Goal: Task Accomplishment & Management: Manage account settings

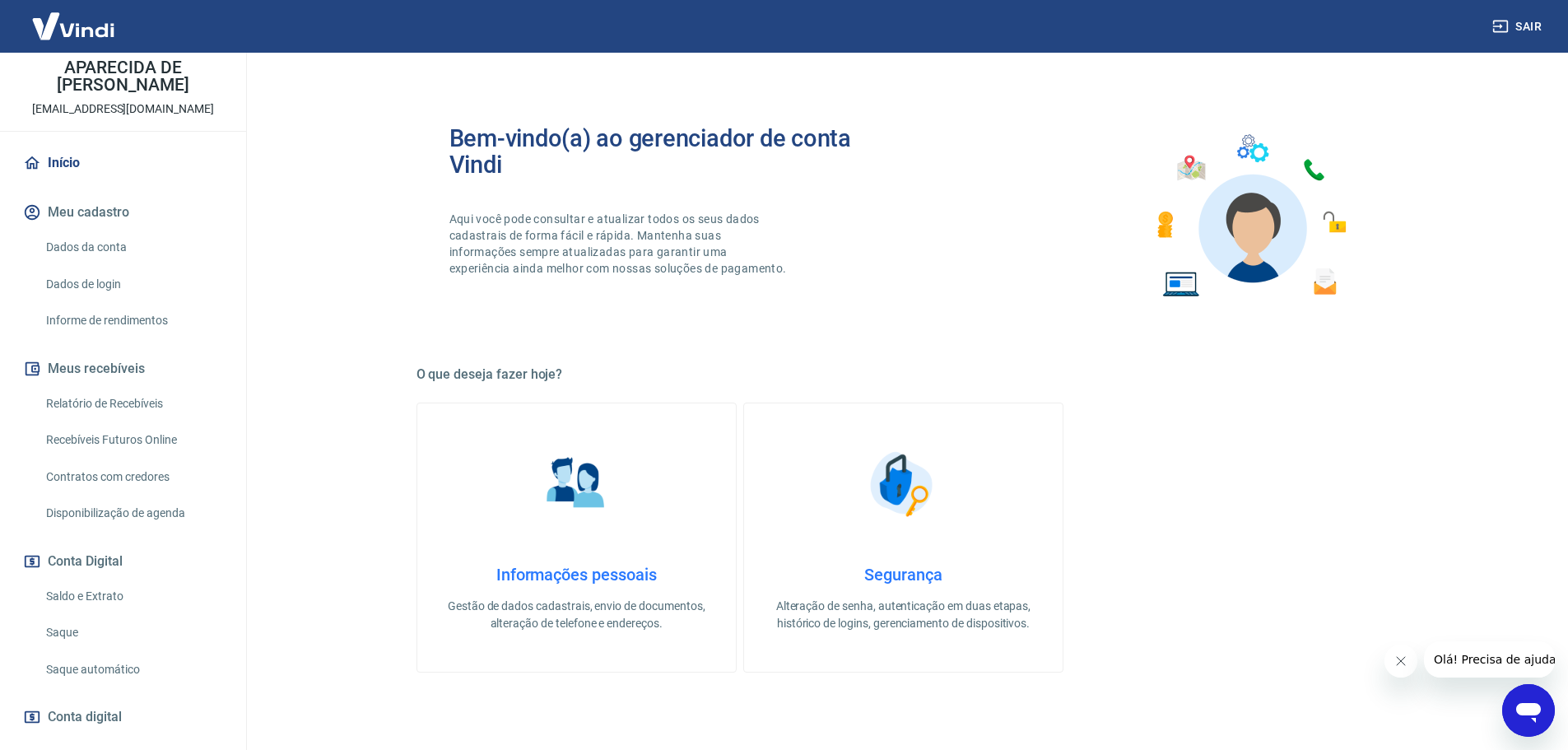
scroll to position [163, 0]
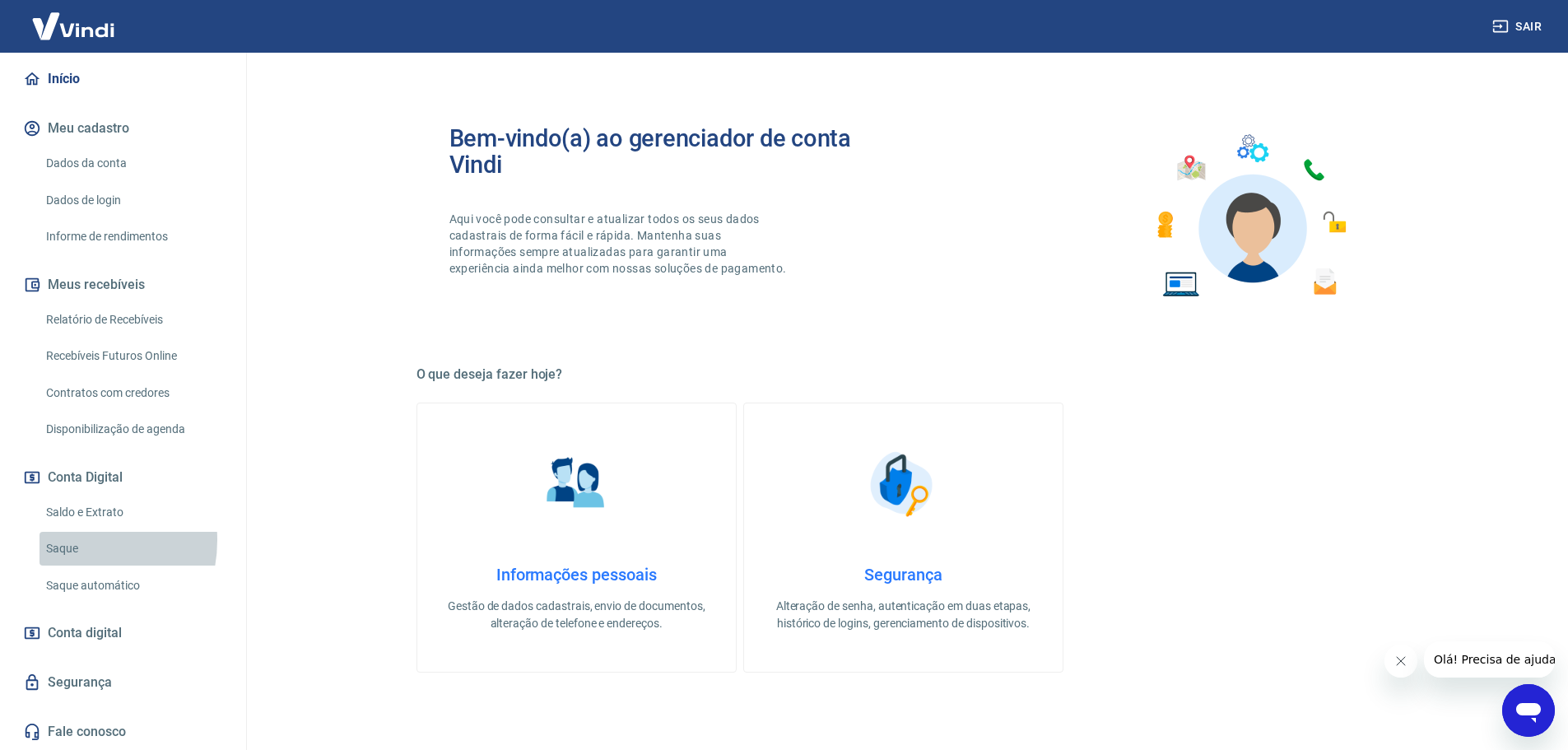
click at [67, 540] on link "Saque" at bounding box center [133, 548] width 187 height 34
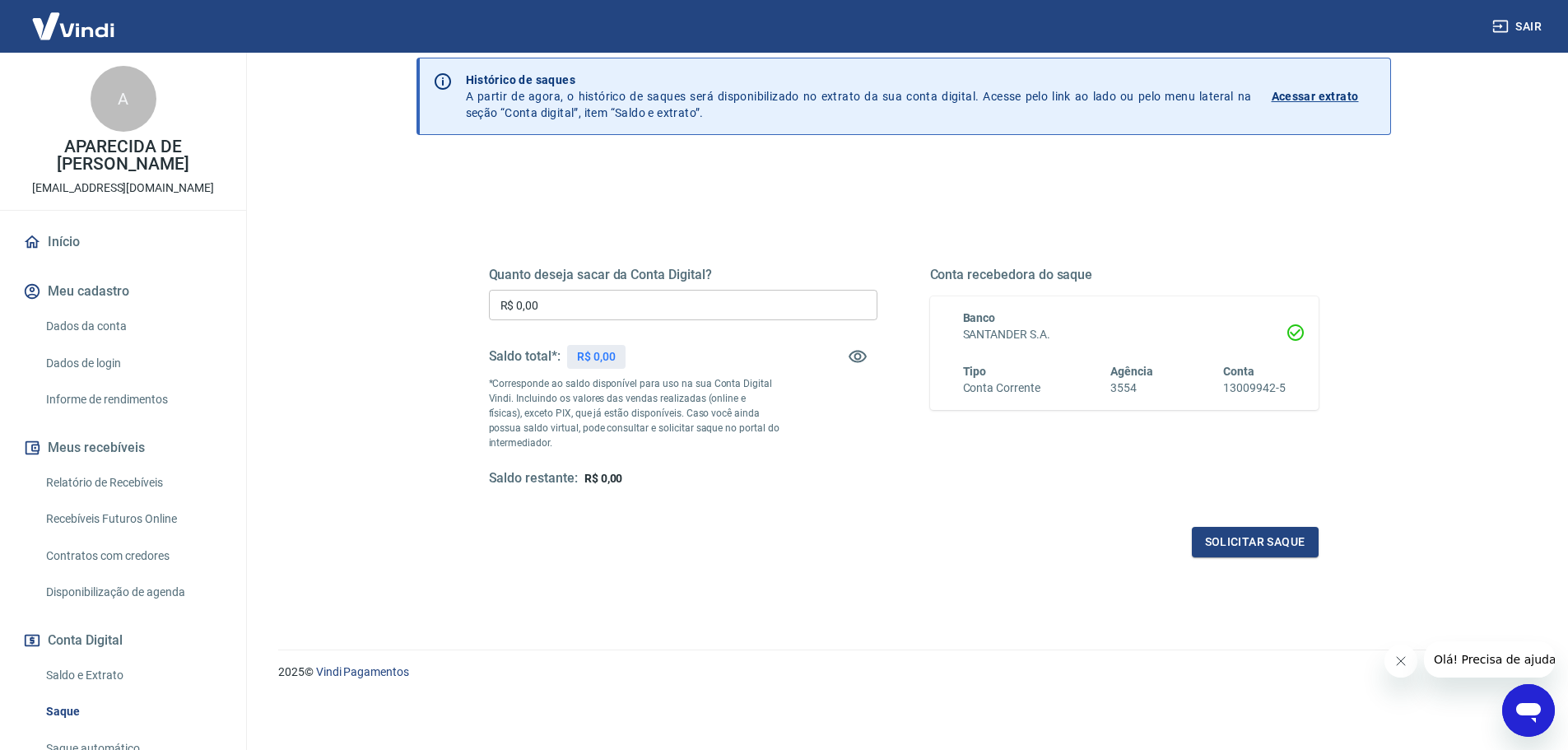
click at [72, 331] on link "Dados da conta" at bounding box center [133, 326] width 187 height 34
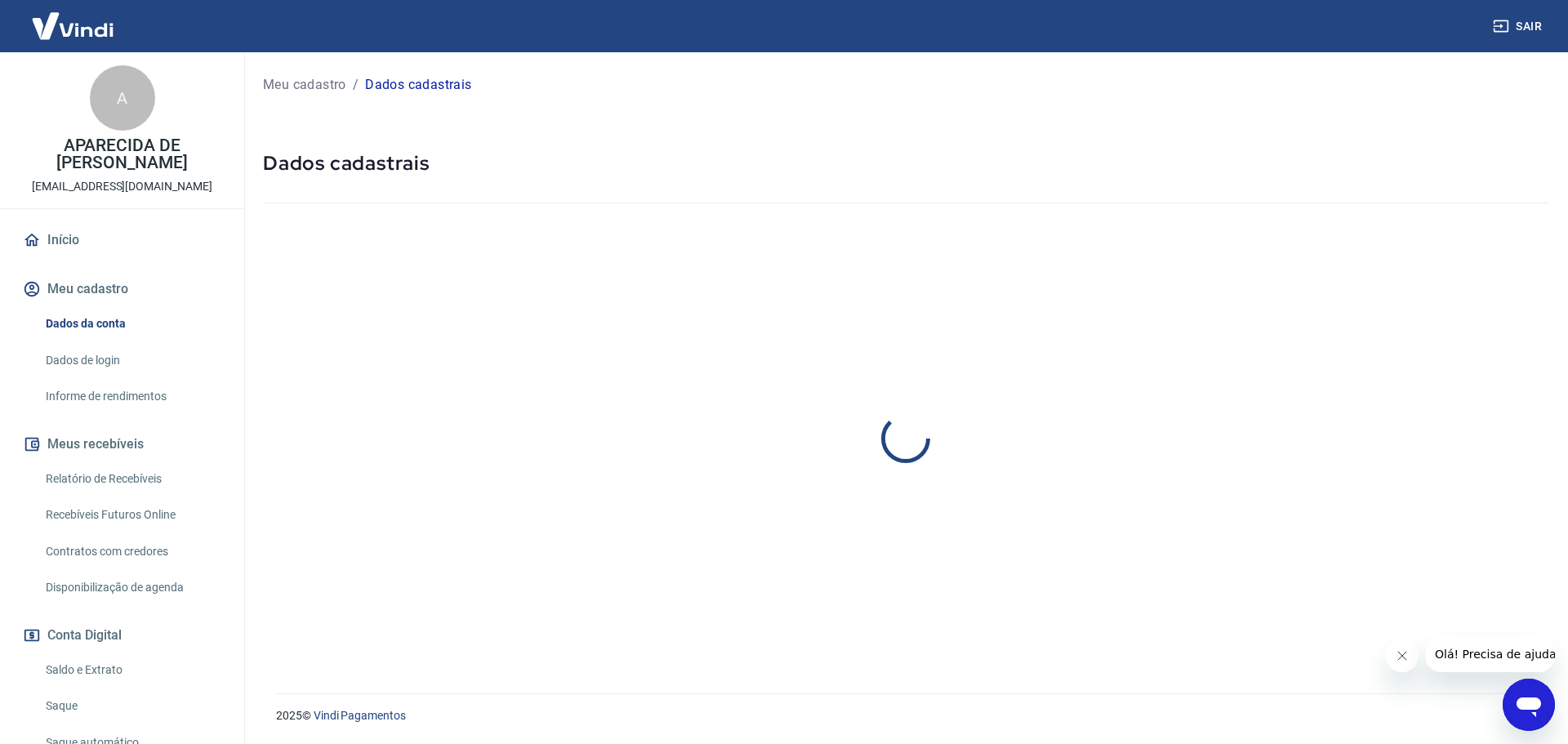
select select "SP"
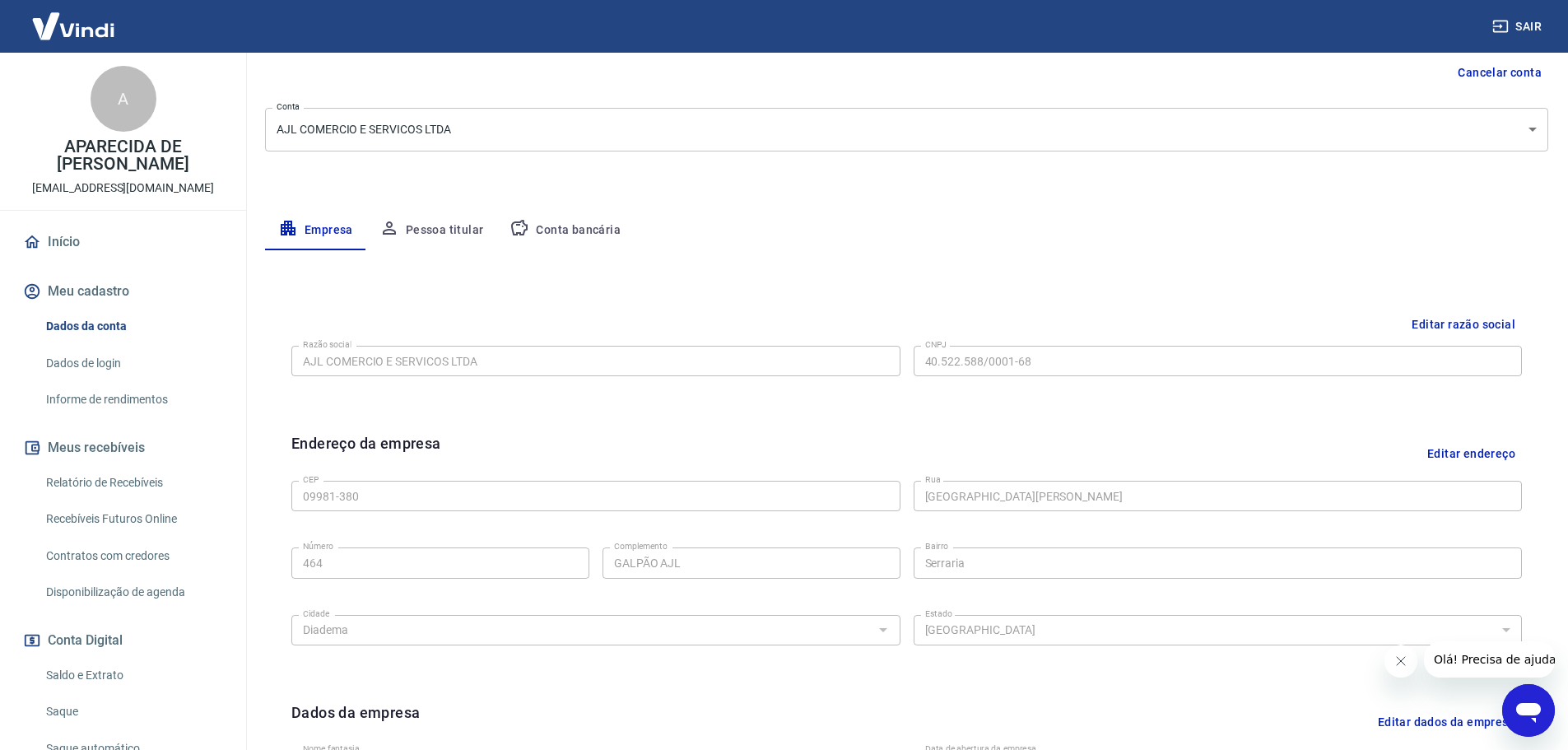
scroll to position [412, 0]
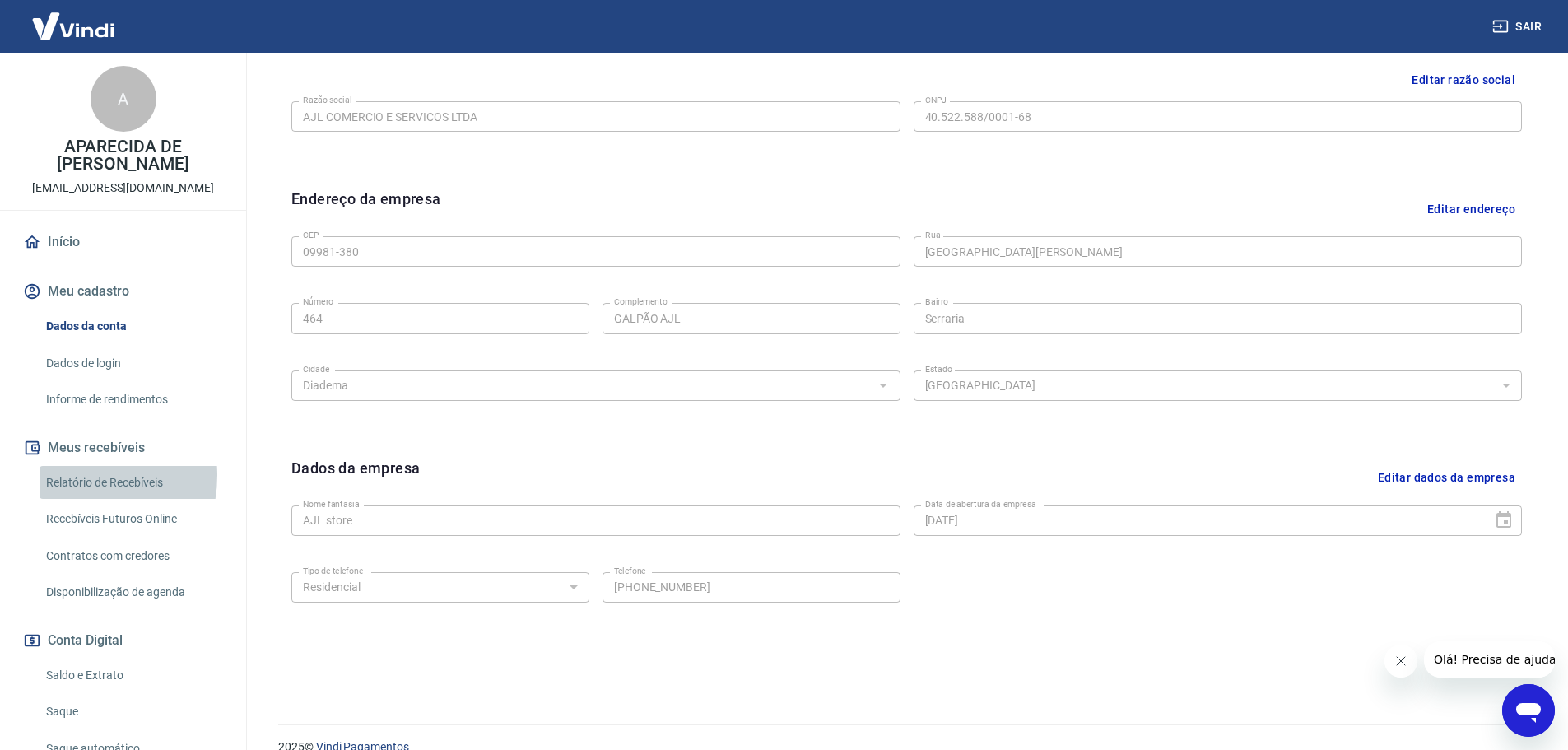
click at [71, 474] on link "Relatório de Recebíveis" at bounding box center [133, 482] width 187 height 34
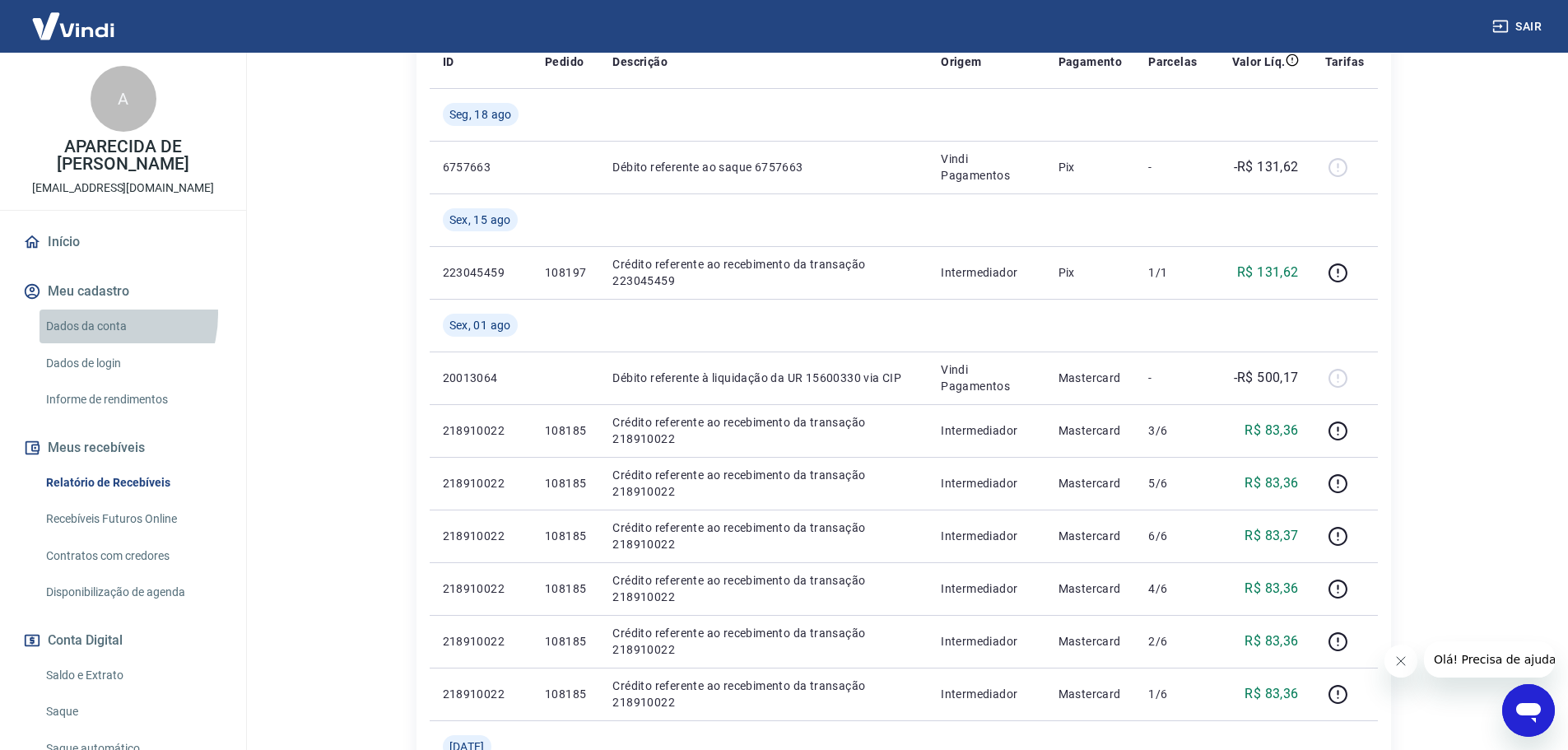
click at [90, 314] on link "Dados da conta" at bounding box center [133, 326] width 187 height 34
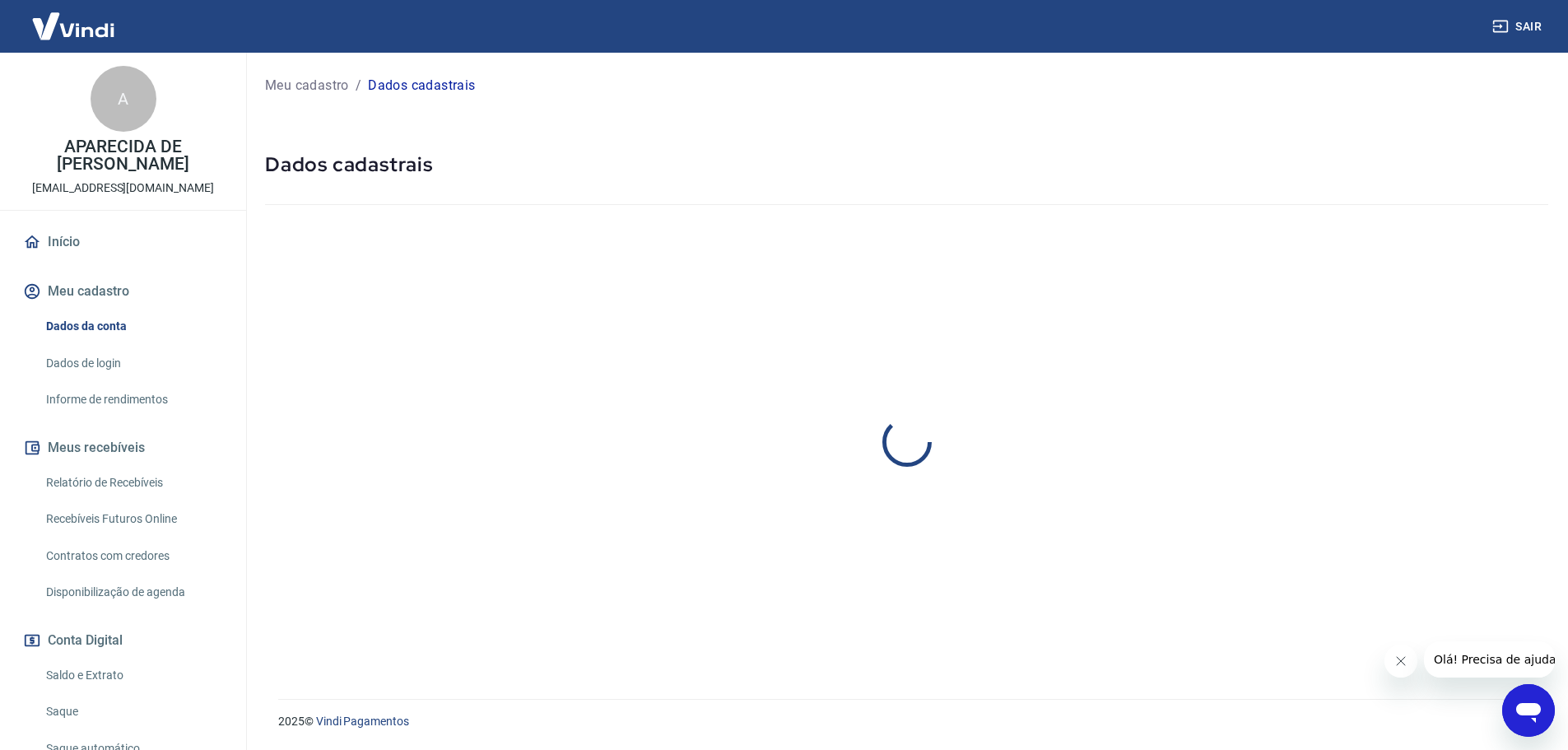
select select "SP"
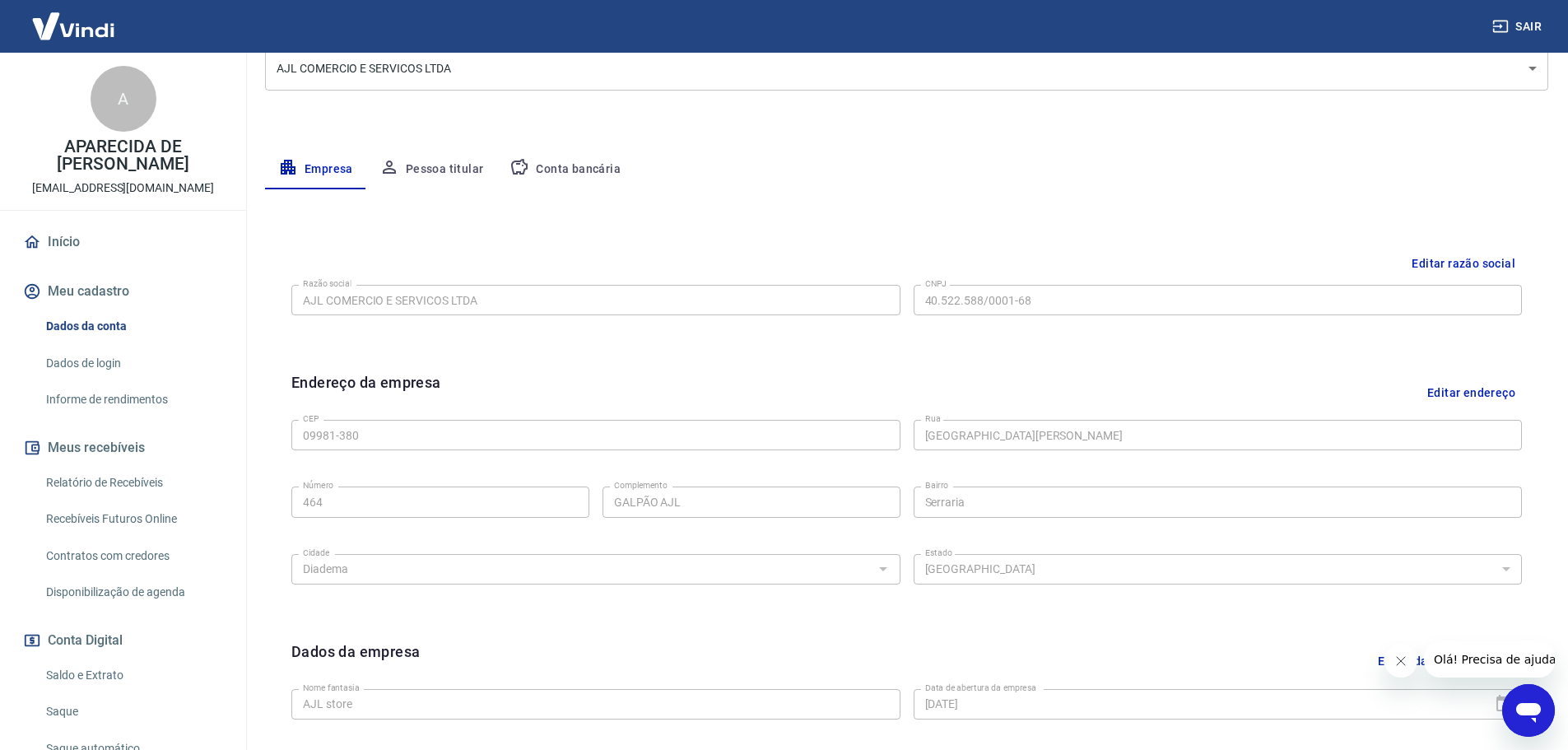
scroll to position [164, 0]
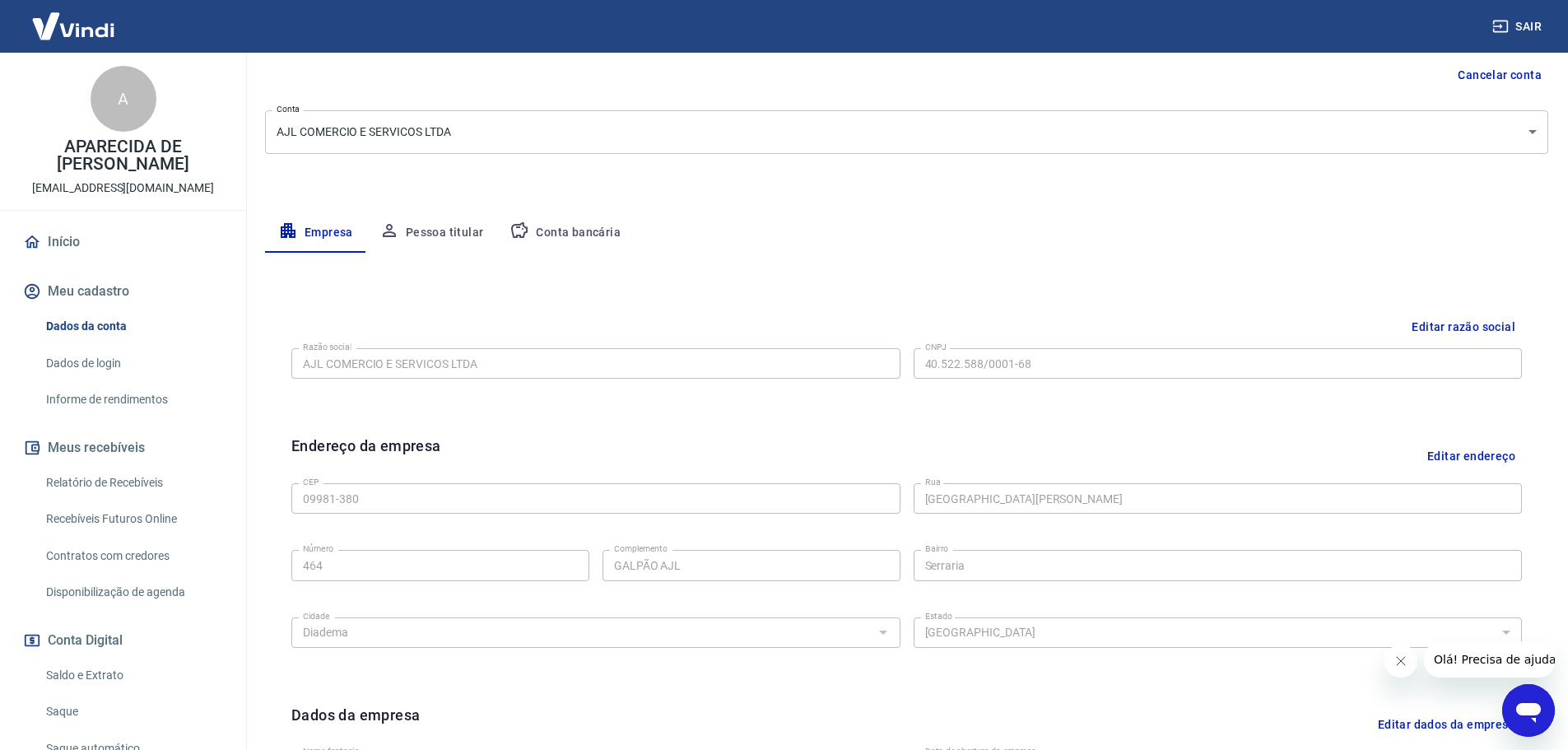
click at [511, 230] on icon "button" at bounding box center [519, 230] width 16 height 15
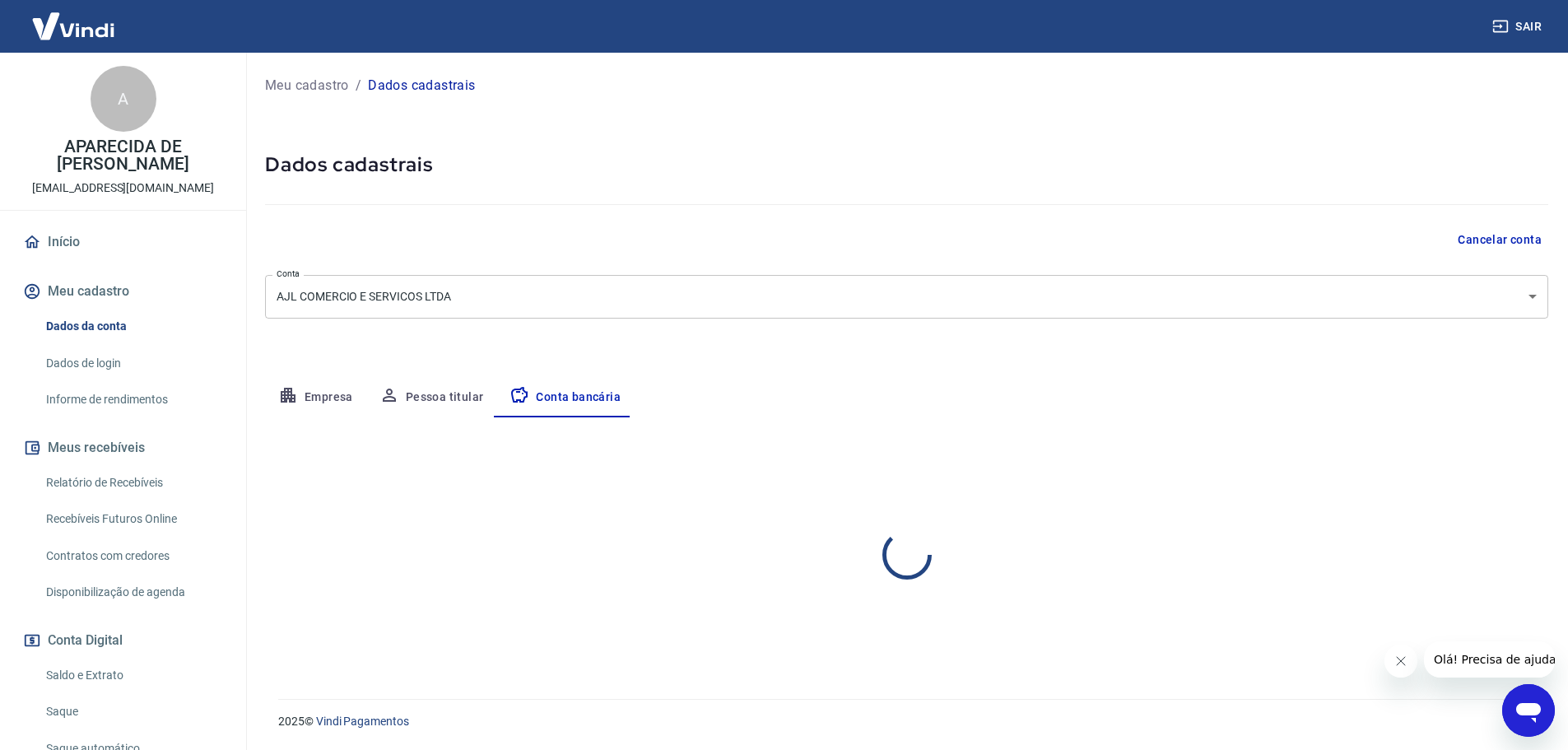
scroll to position [0, 0]
select select "1"
click at [404, 402] on button "Pessoa titular" at bounding box center [431, 397] width 131 height 39
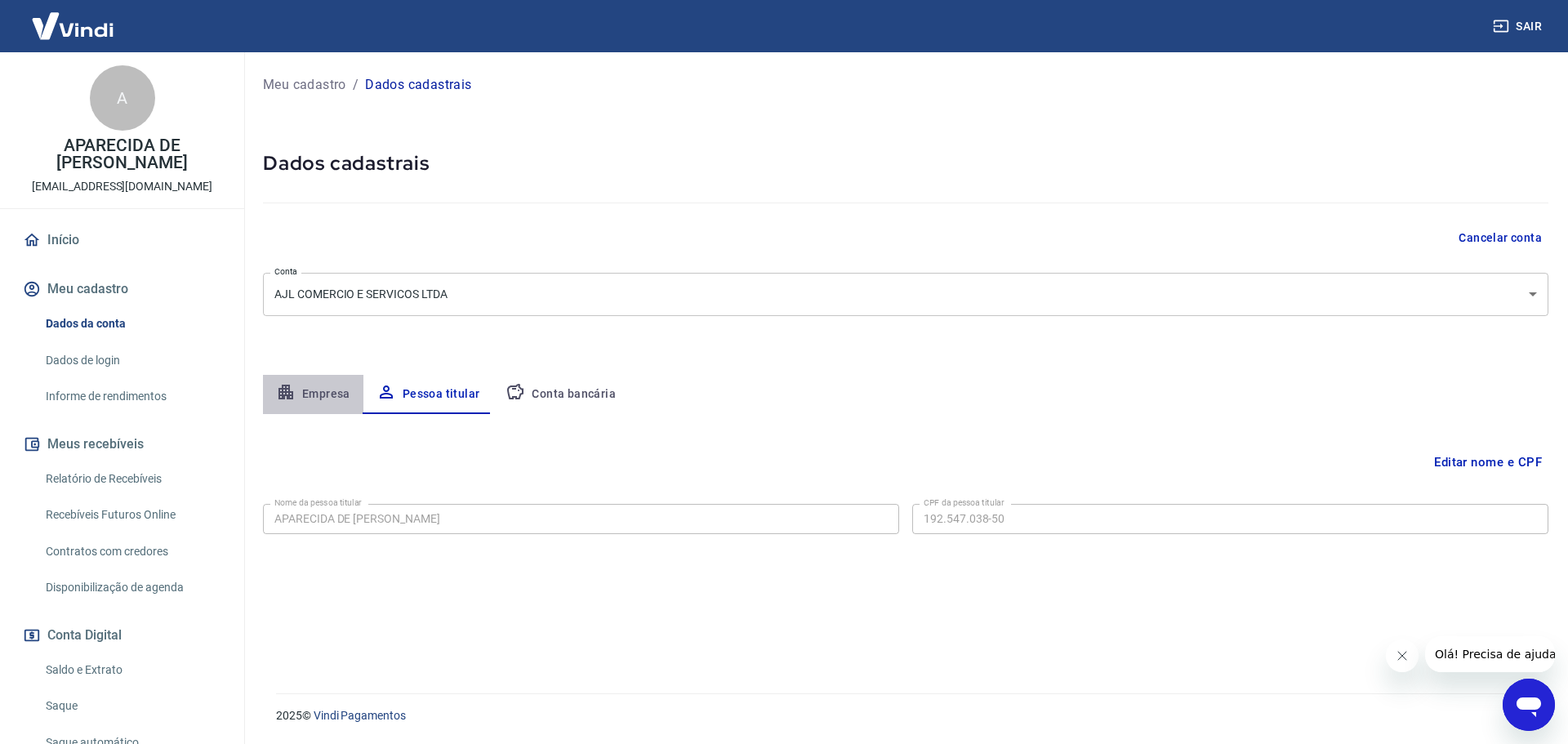
click at [335, 390] on button "Empresa" at bounding box center [313, 393] width 100 height 39
select select "SP"
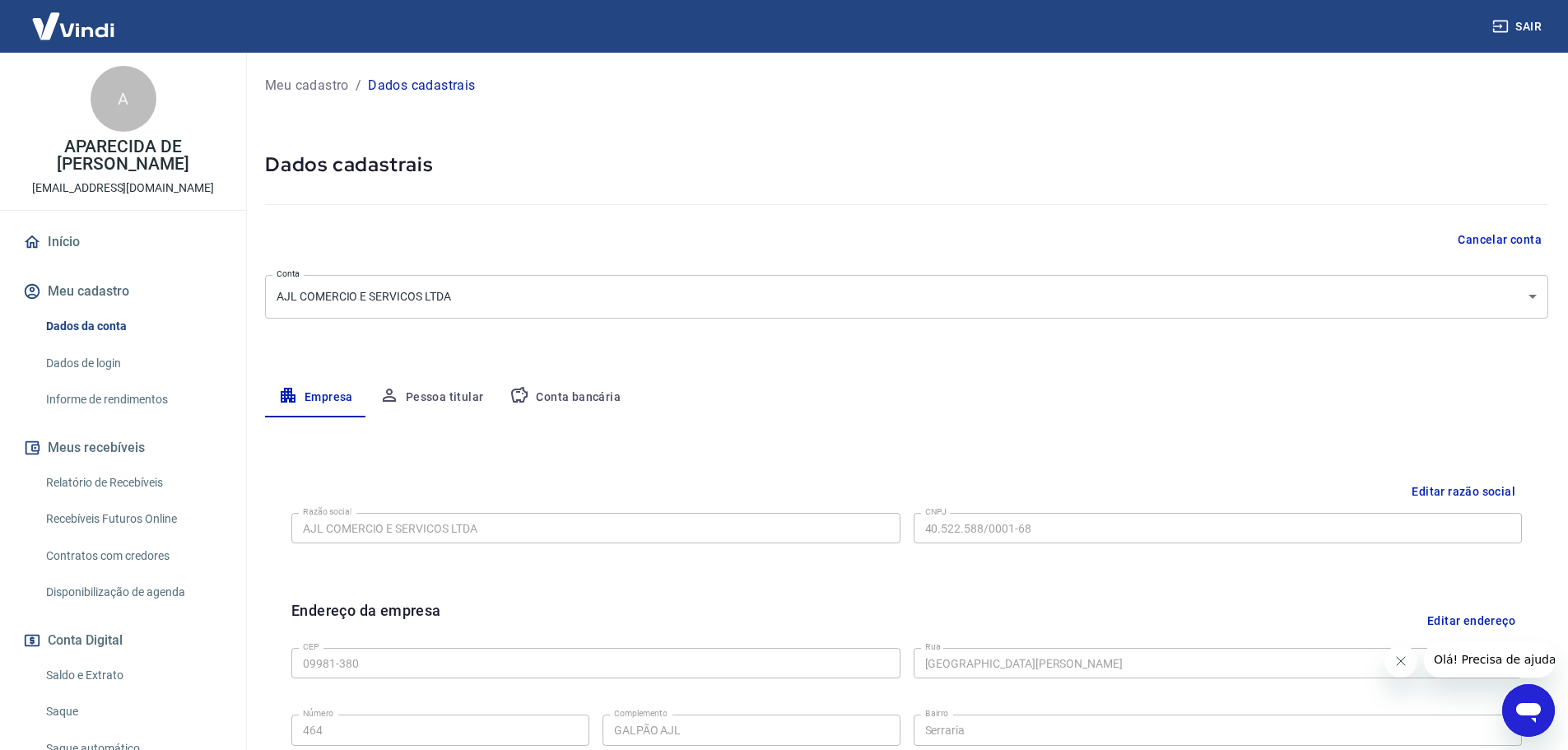
click at [105, 516] on link "Recebíveis Futuros Online" at bounding box center [133, 519] width 187 height 34
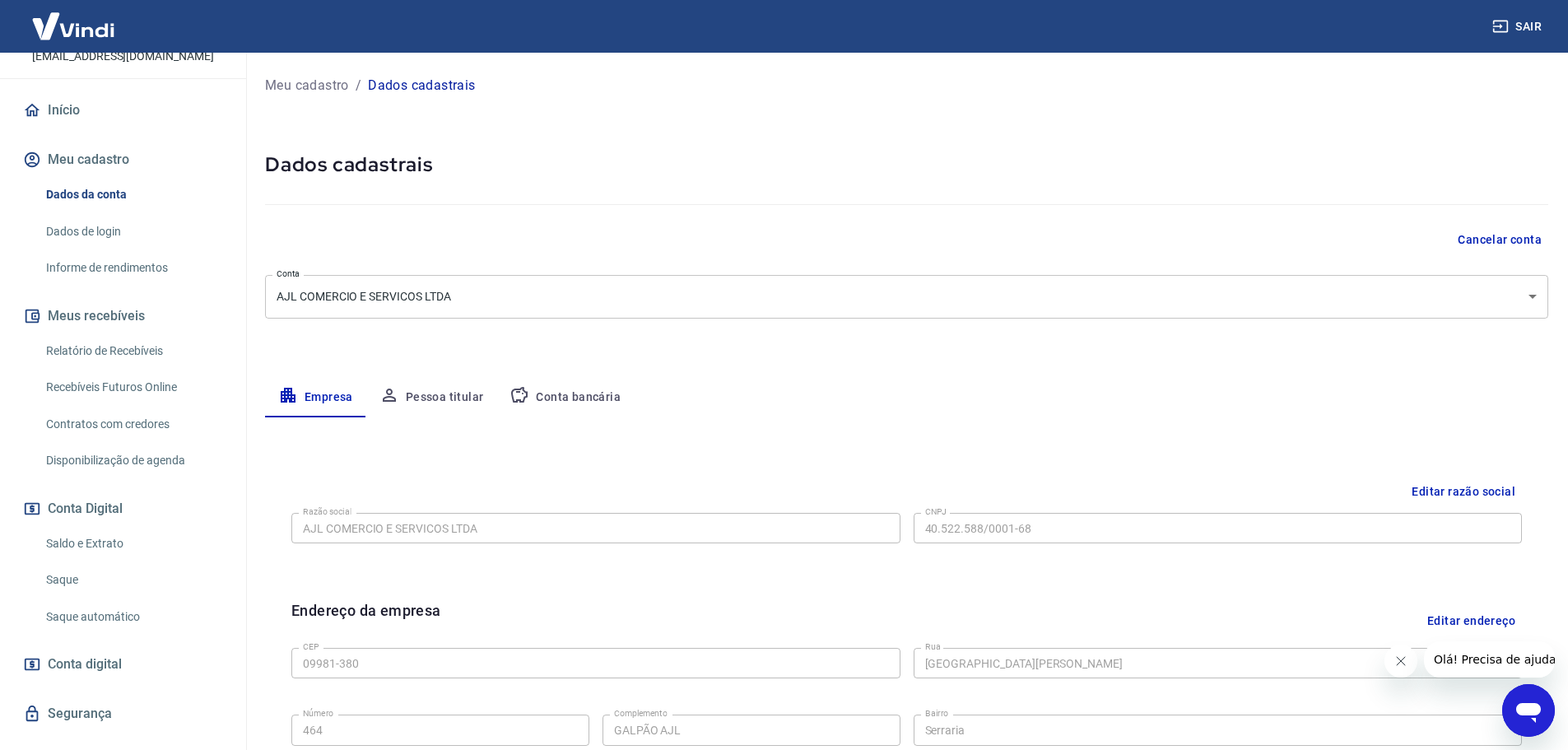
scroll to position [163, 0]
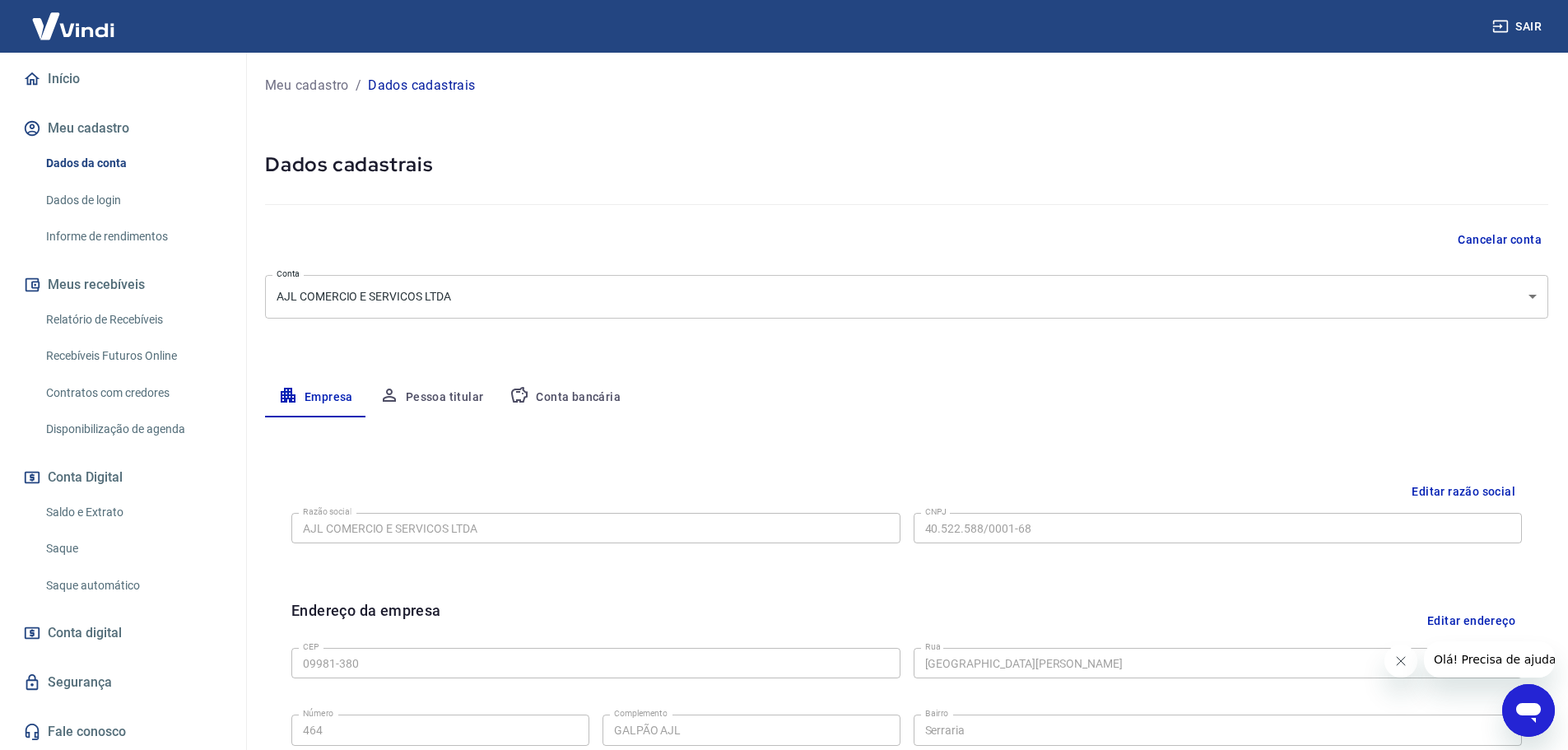
click at [75, 520] on link "Saldo e Extrato" at bounding box center [133, 512] width 187 height 34
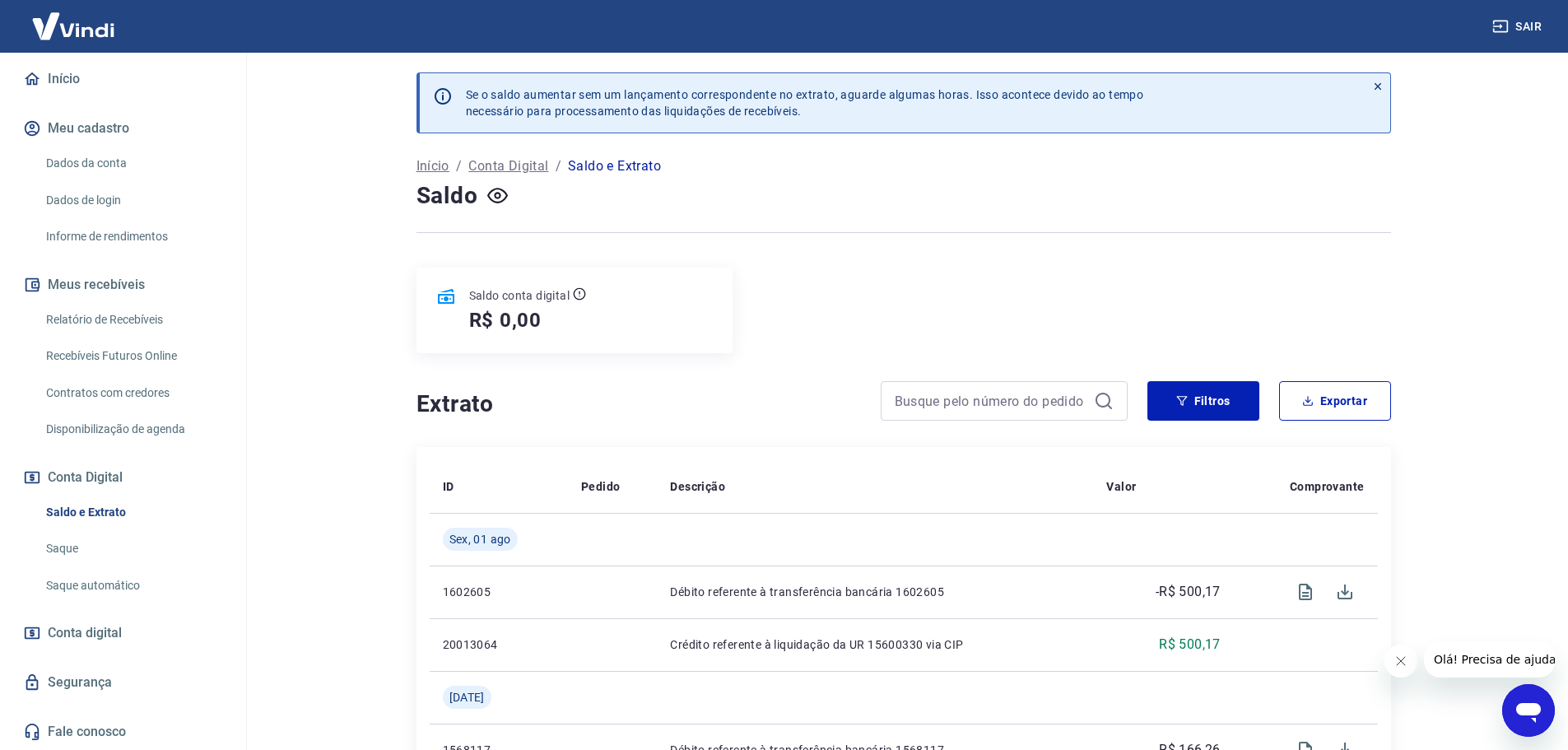
click at [159, 593] on link "Saque automático" at bounding box center [133, 585] width 187 height 34
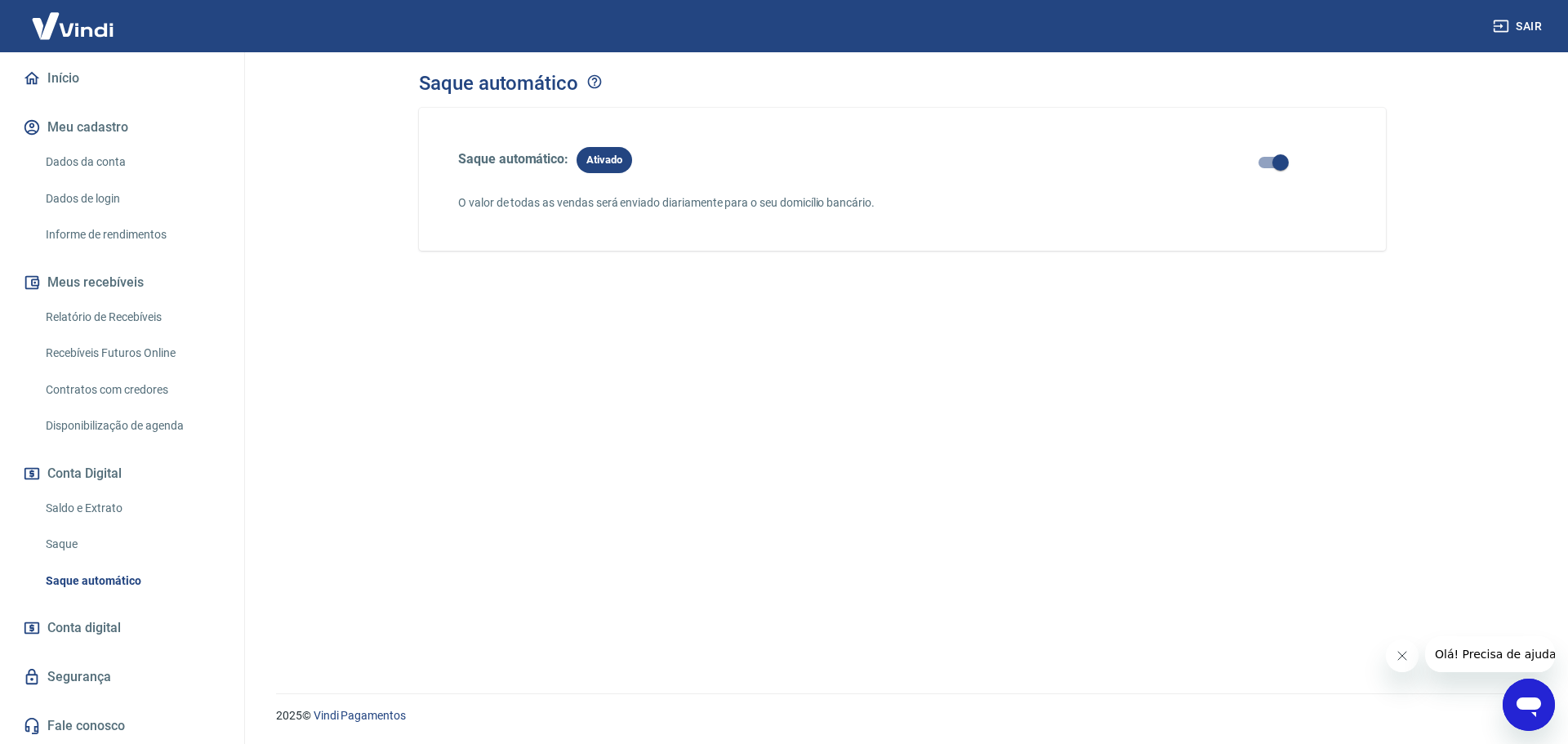
click at [171, 544] on link "Saque" at bounding box center [132, 544] width 186 height 33
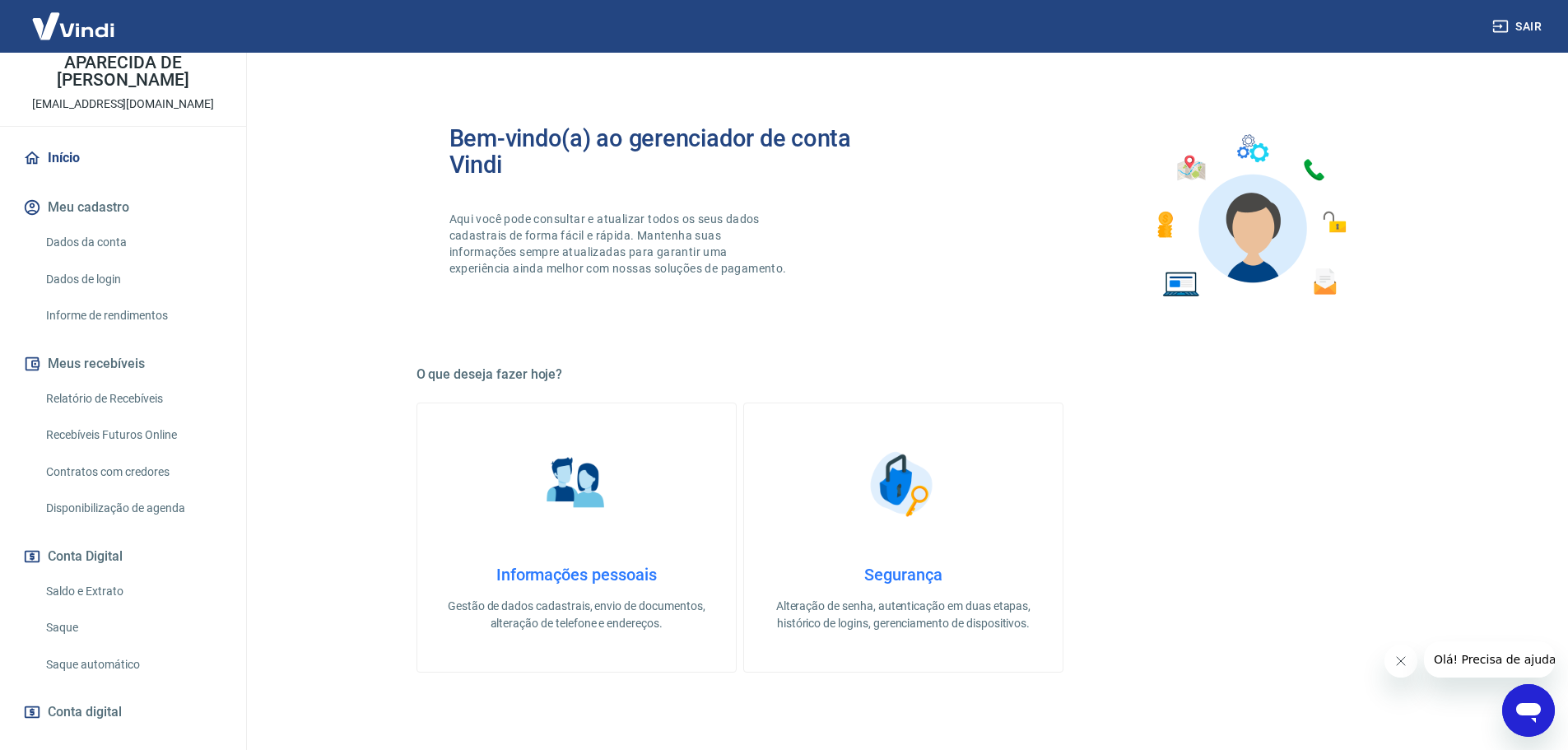
scroll to position [163, 0]
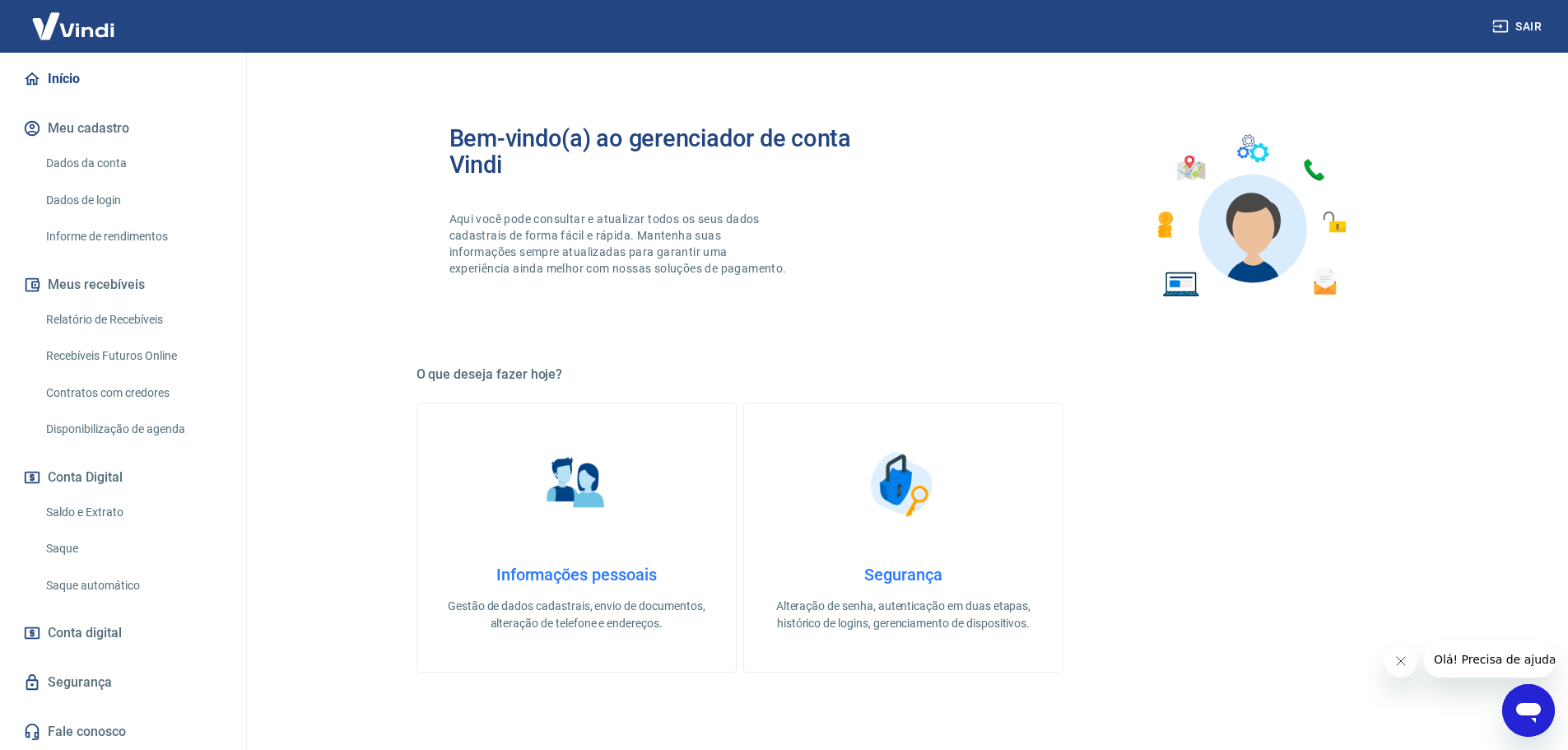
click at [72, 518] on link "Saldo e Extrato" at bounding box center [133, 512] width 187 height 34
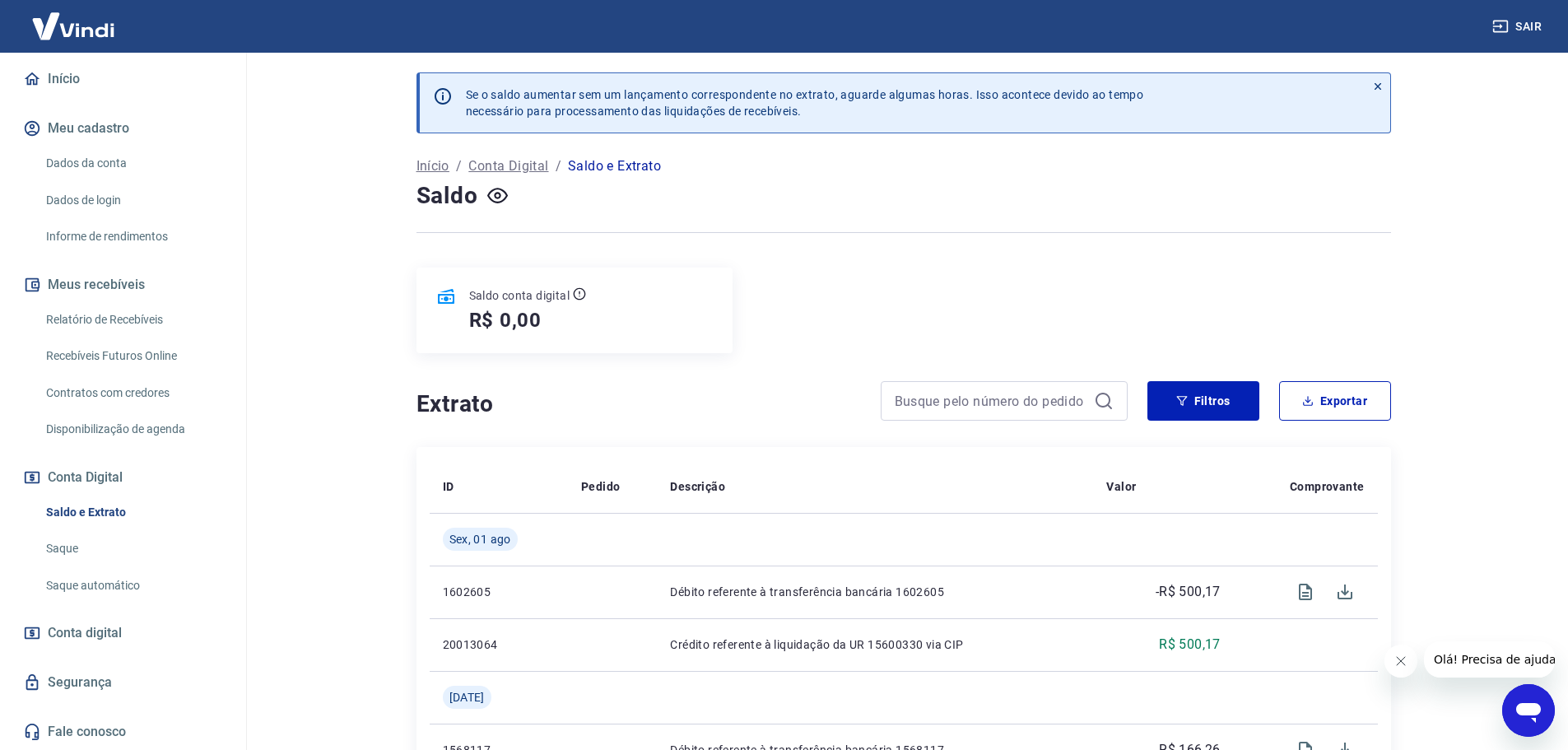
scroll to position [83, 0]
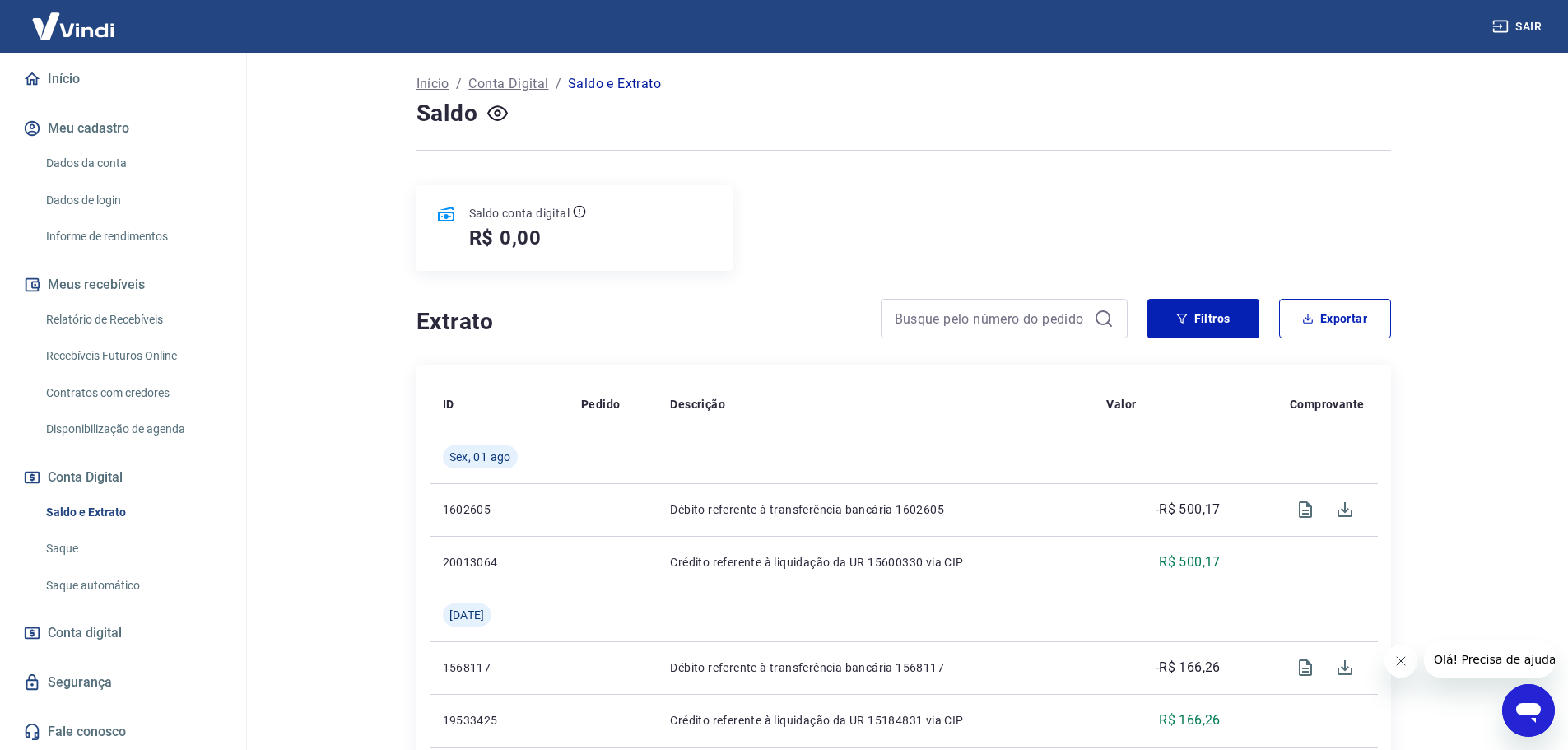
click at [72, 581] on link "Saque automático" at bounding box center [133, 585] width 187 height 34
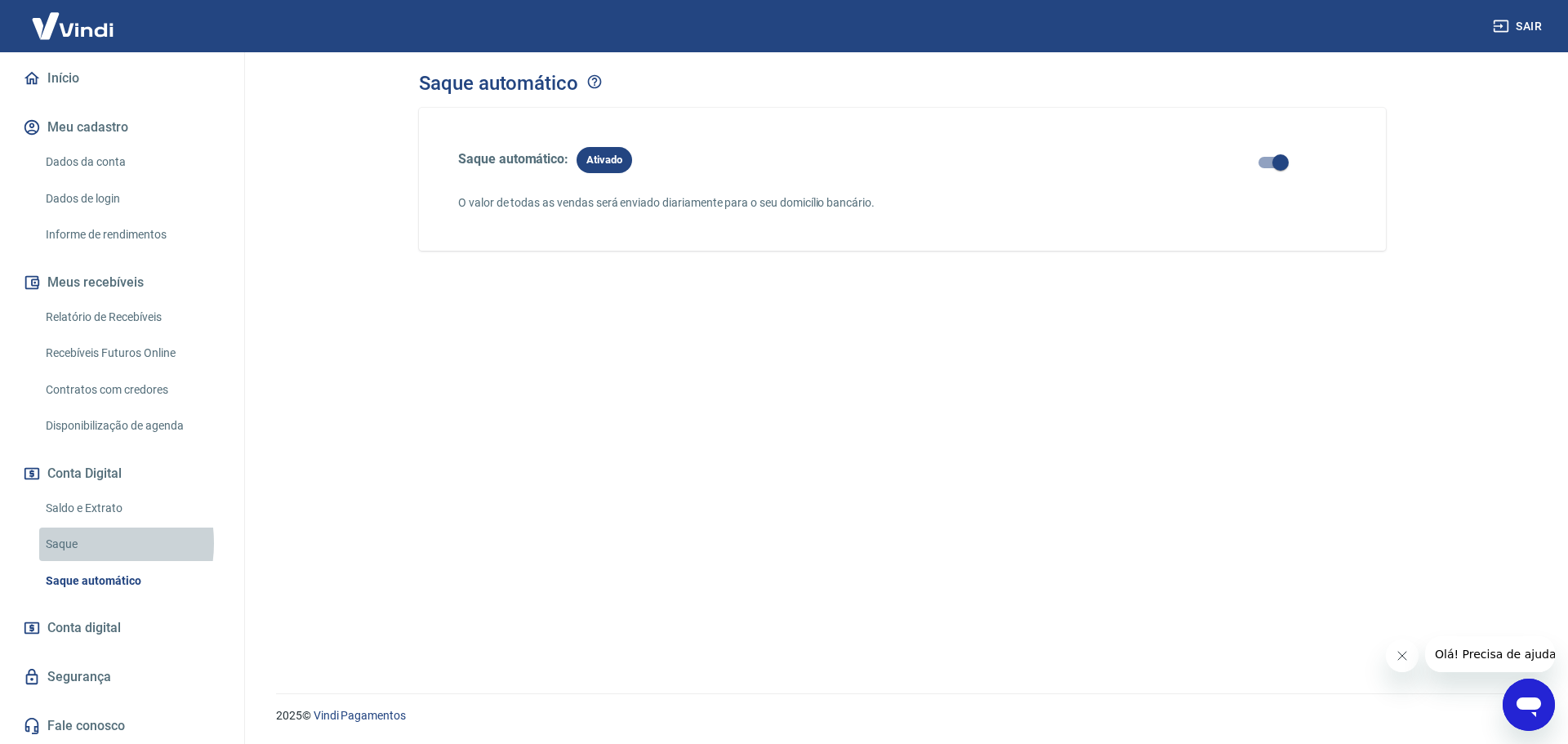
click at [67, 543] on link "Saque" at bounding box center [132, 544] width 186 height 33
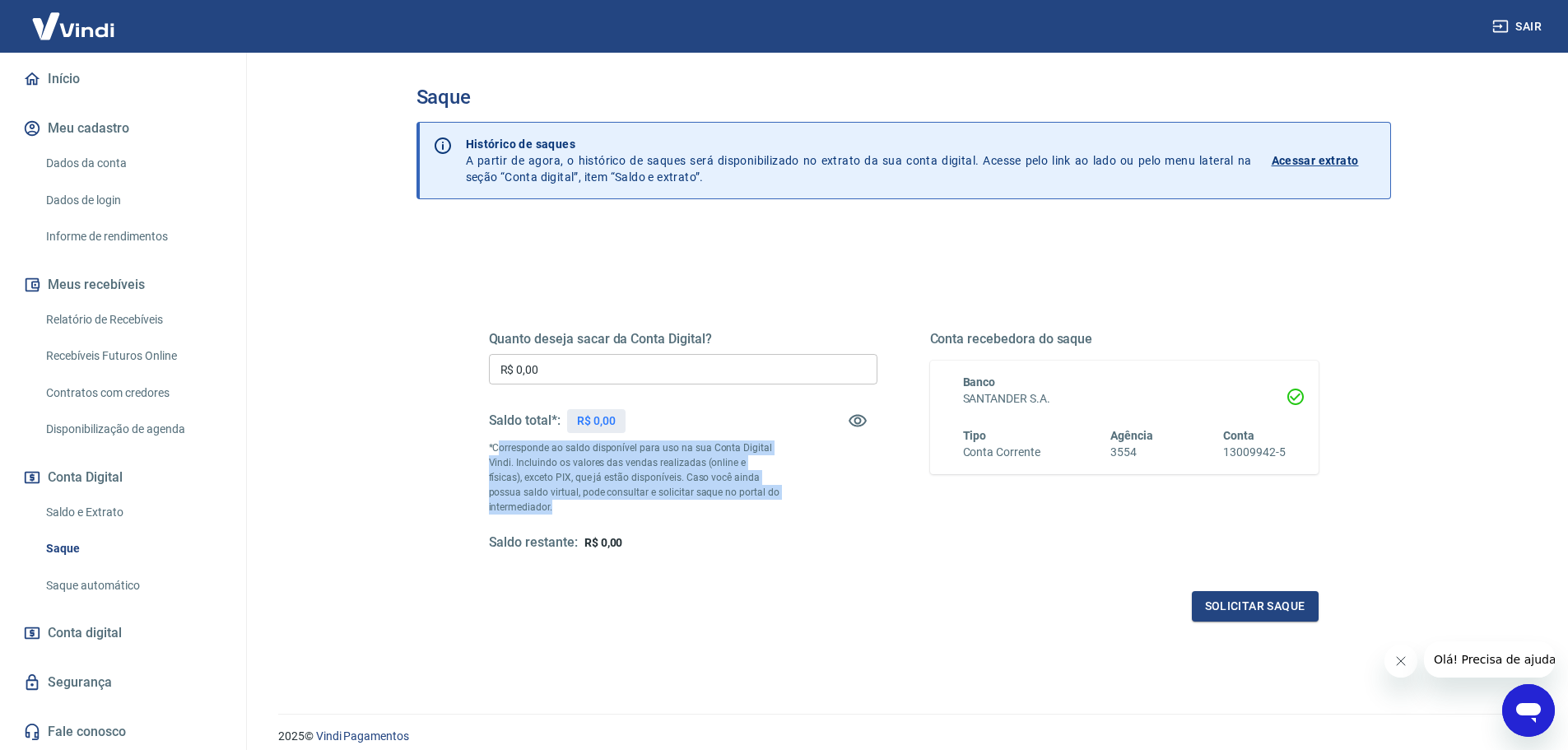
drag, startPoint x: 496, startPoint y: 447, endPoint x: 670, endPoint y: 508, distance: 184.4
click at [670, 508] on p "*Corresponde ao saldo disponível para uso na sua Conta Digital Vindi. Incluindo…" at bounding box center [634, 477] width 291 height 74
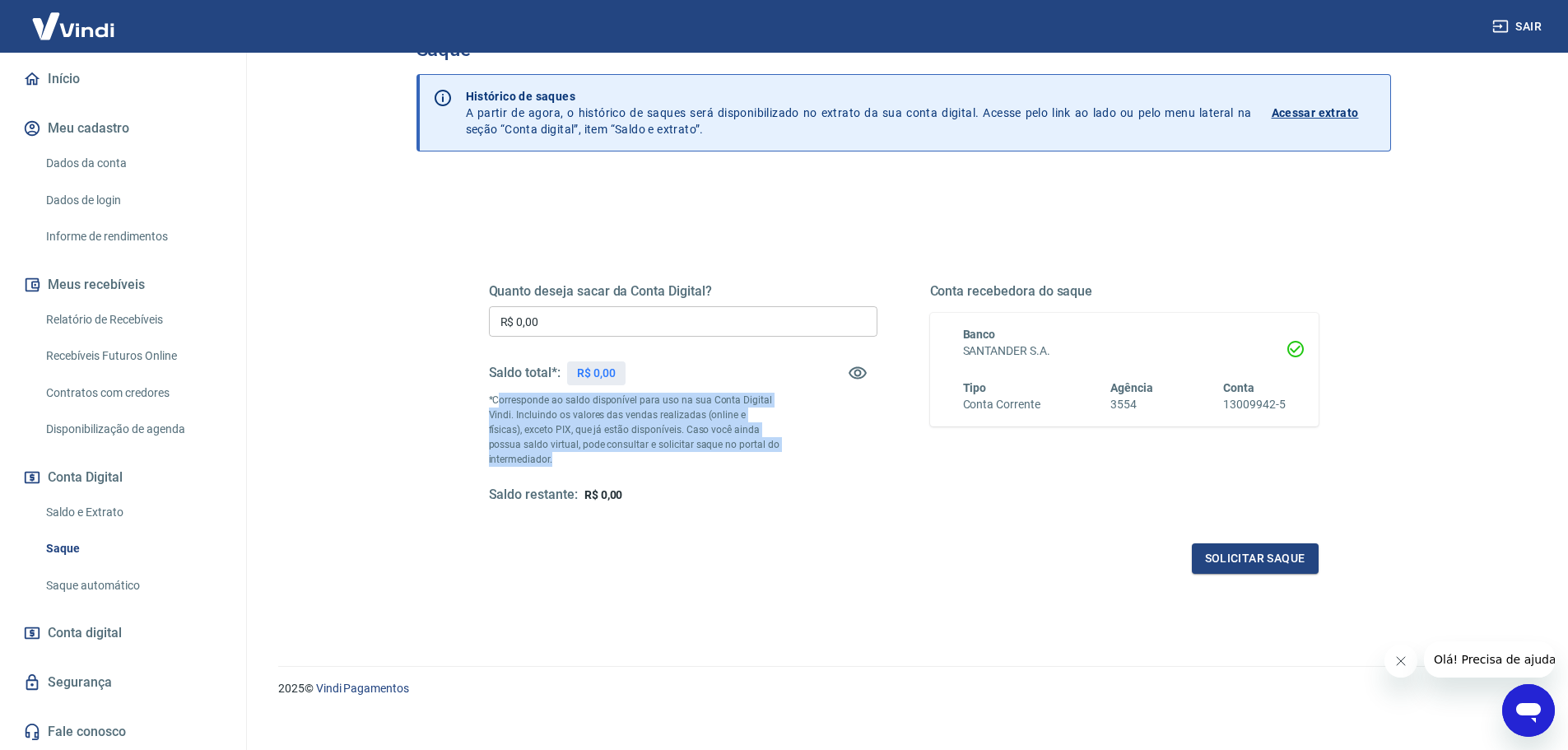
scroll to position [64, 0]
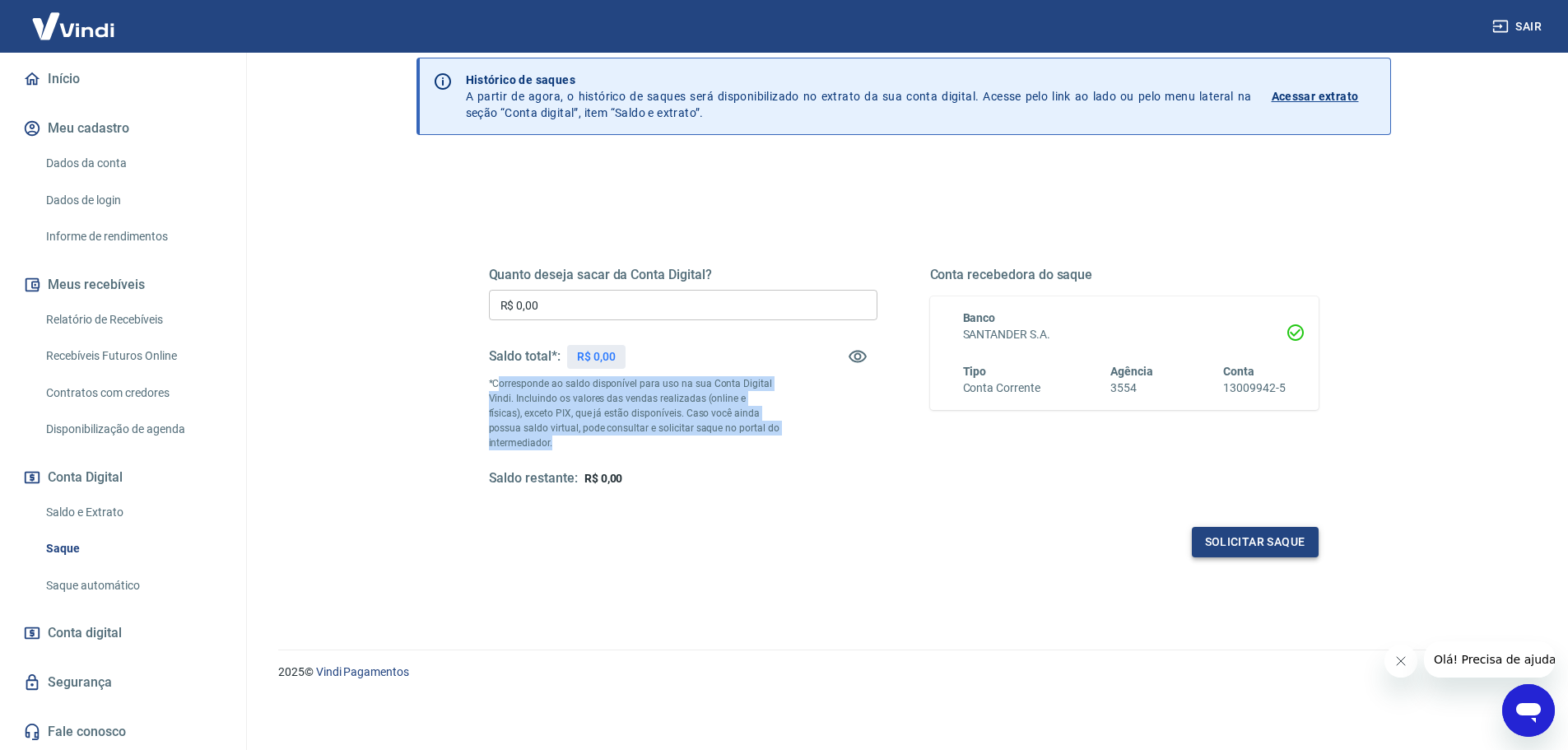
click at [1224, 538] on button "Solicitar saque" at bounding box center [1255, 542] width 127 height 31
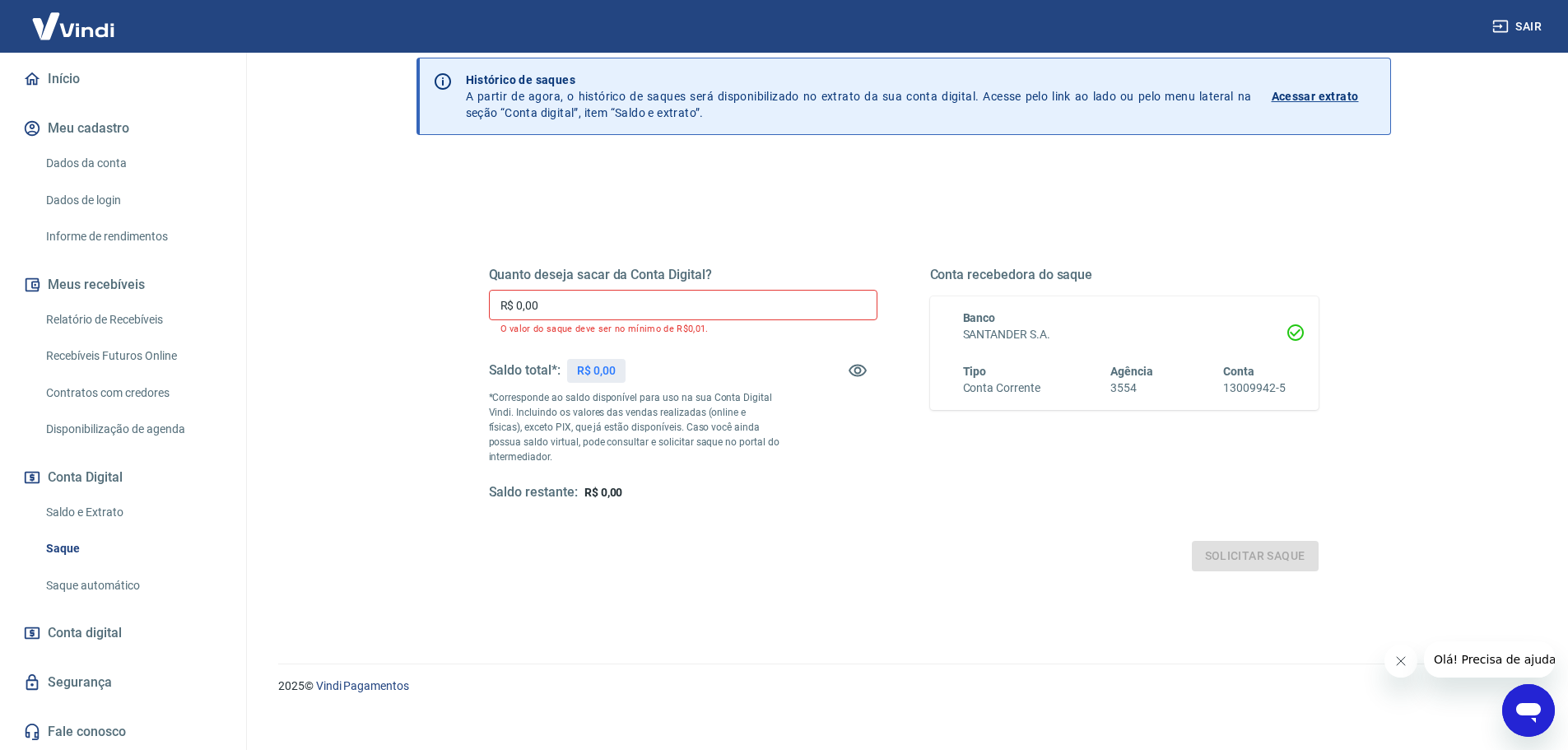
click at [568, 300] on input "R$ 0,00" at bounding box center [683, 305] width 389 height 31
type input "R$ 0,00"
drag, startPoint x: 1082, startPoint y: 90, endPoint x: 963, endPoint y: 36, distance: 130.7
